Goal: Information Seeking & Learning: Learn about a topic

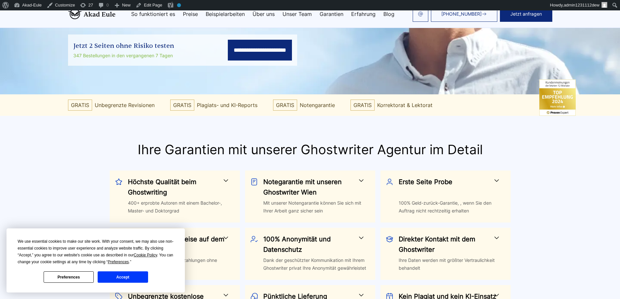
scroll to position [195, 0]
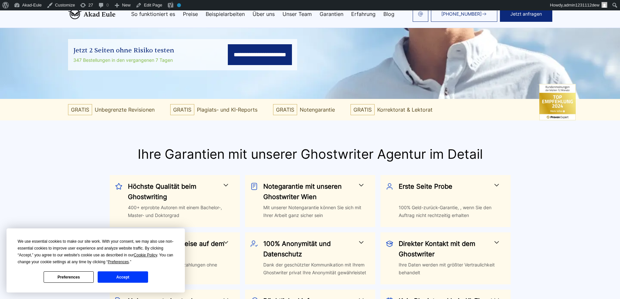
click at [73, 170] on div "Ihre Garantien mit unserer Ghostwriter Agentur im Detail Höchste Qualität beim …" at bounding box center [310, 243] width 500 height 195
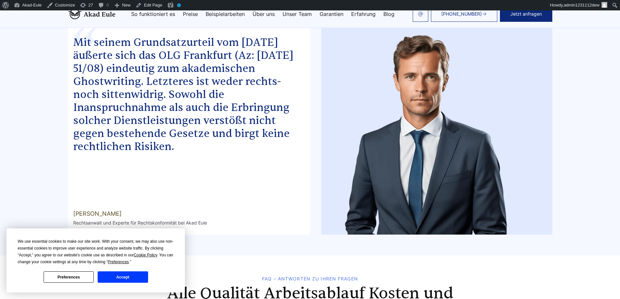
scroll to position [3803, 0]
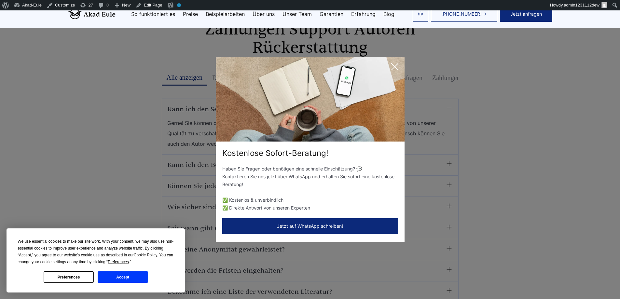
click at [132, 154] on div "Kostenlose Sofort-Beratung! Haben Sie Fragen oder benötigen eine schnelle Einsc…" at bounding box center [310, 149] width 620 height 299
click at [398, 67] on icon at bounding box center [394, 66] width 13 height 13
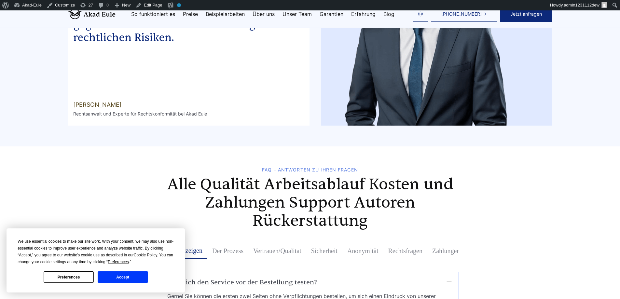
scroll to position [3661, 0]
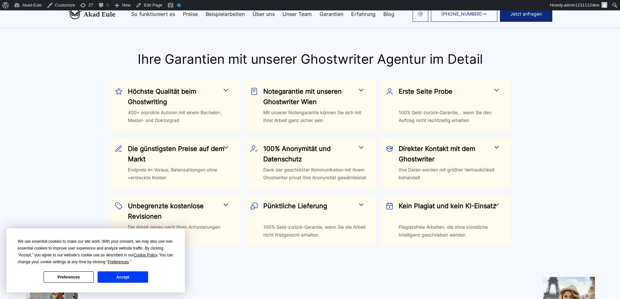
scroll to position [301, 0]
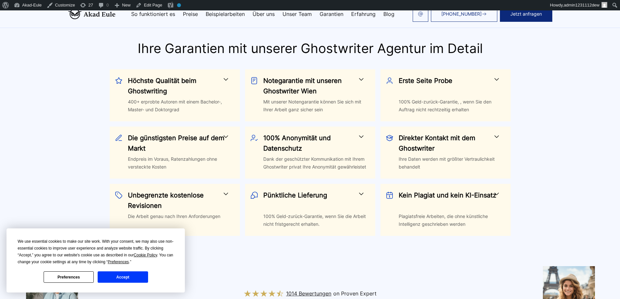
click at [440, 85] on h3 "Erste Seite Probe" at bounding box center [447, 85] width 99 height 21
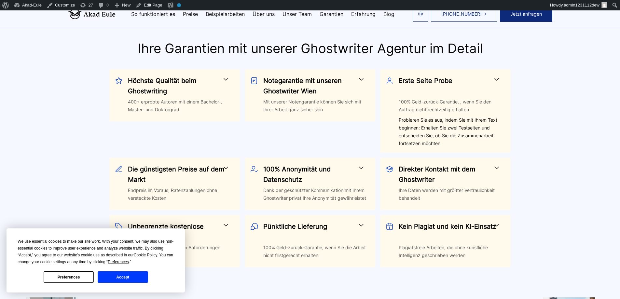
click at [316, 99] on div "Mit unserer Notengarantie können Sie sich mit Ihrer Arbeit ganz sicher sein" at bounding box center [316, 106] width 107 height 16
